Goal: Book appointment/travel/reservation

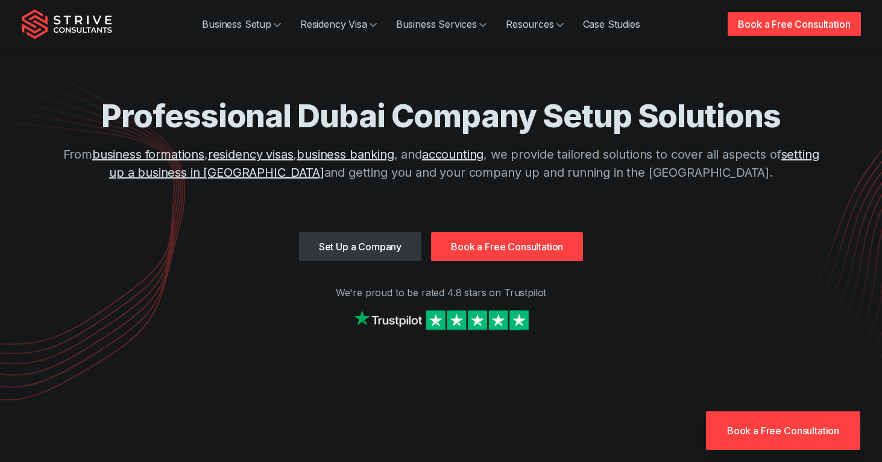
click at [345, 252] on link "Set Up a Company" at bounding box center [360, 246] width 122 height 29
click at [495, 241] on link "Book a Free Consultation" at bounding box center [507, 246] width 152 height 29
click at [471, 246] on link "Book a Free Consultation" at bounding box center [507, 246] width 152 height 29
